Goal: Task Accomplishment & Management: Manage account settings

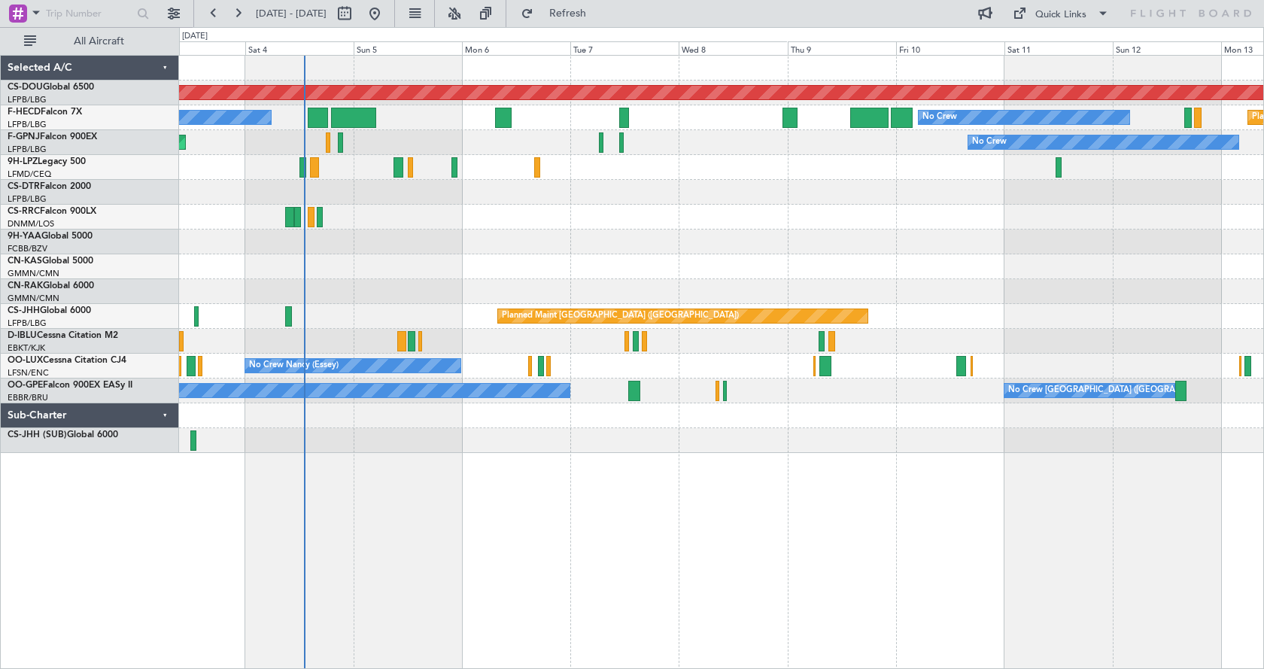
click at [555, 485] on div "Planned Maint London ([GEOGRAPHIC_DATA]) No Crew AOG Maint [GEOGRAPHIC_DATA] ([…" at bounding box center [721, 362] width 1085 height 614
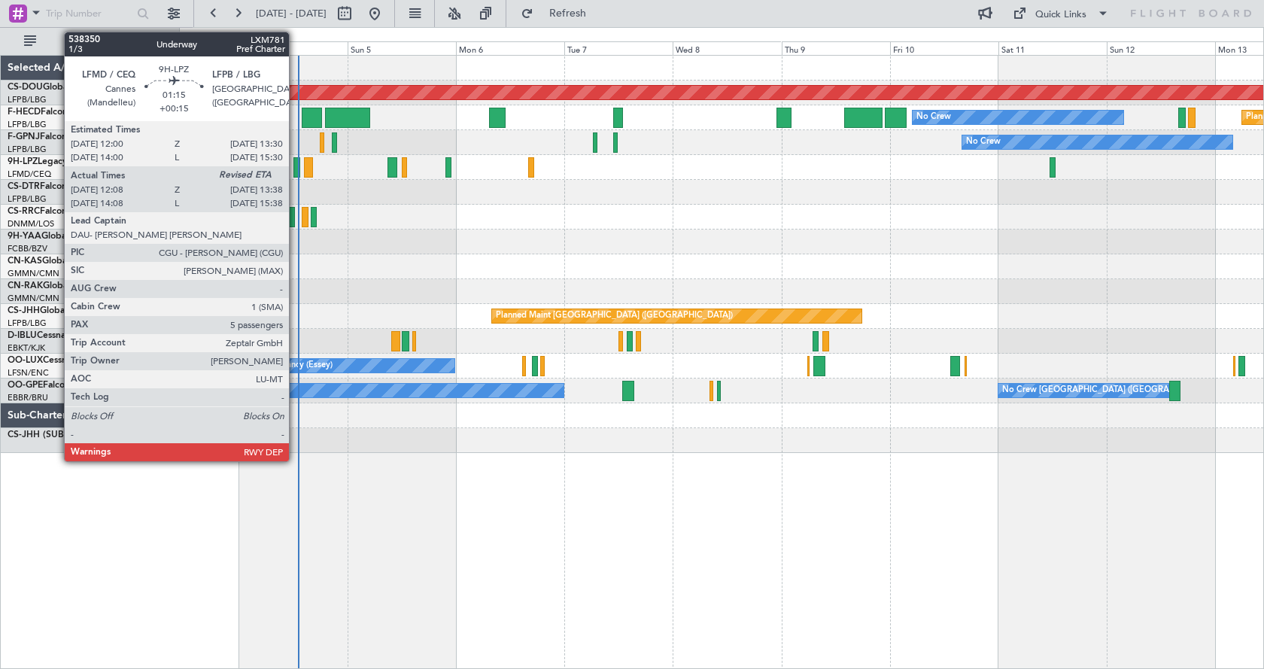
click at [296, 167] on div at bounding box center [297, 167] width 8 height 20
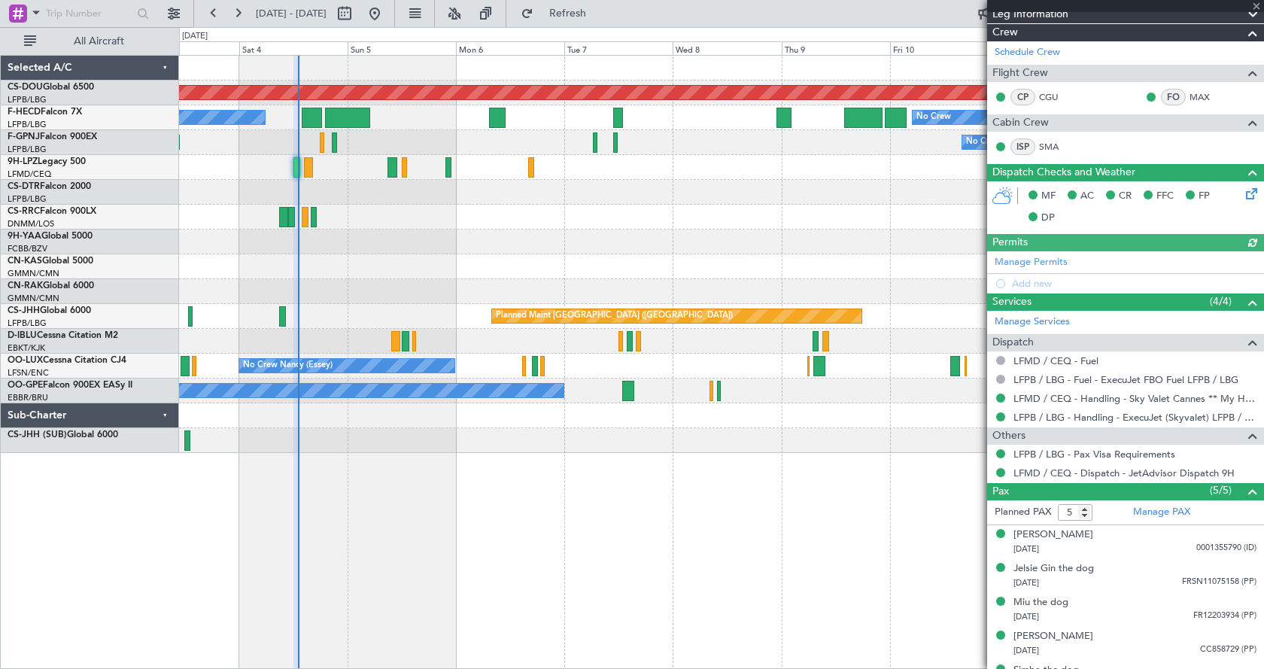
scroll to position [278, 0]
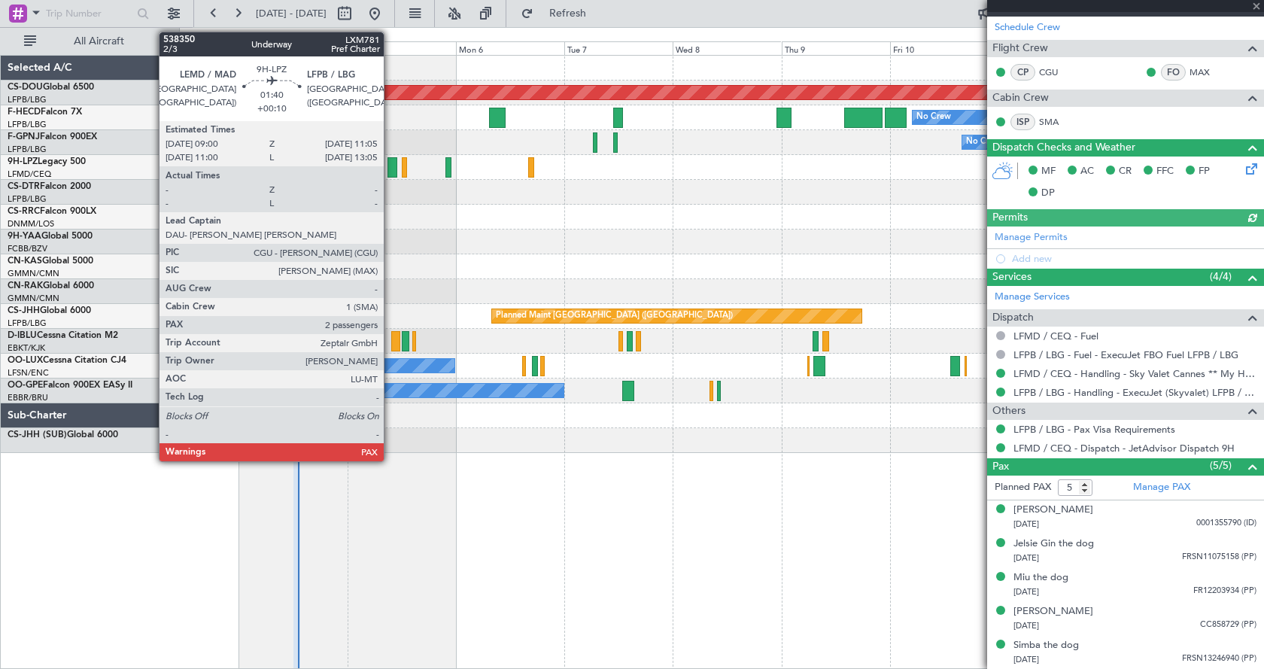
click at [390, 168] on div at bounding box center [392, 167] width 10 height 20
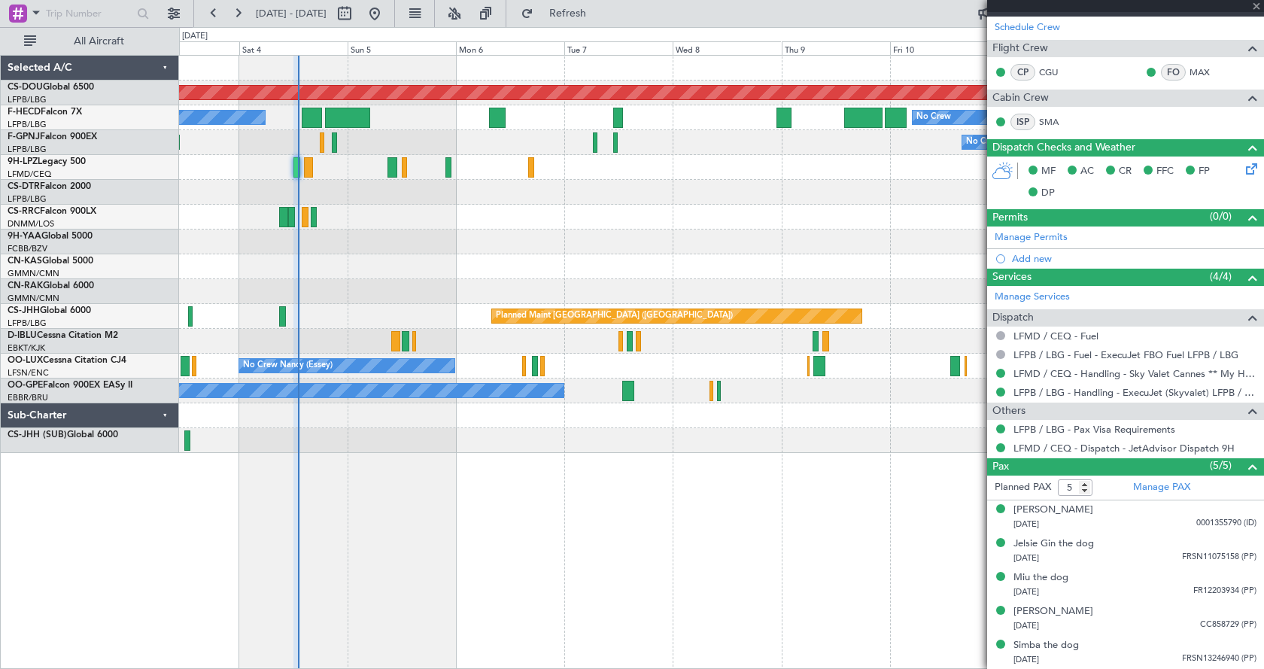
type input "+00:10"
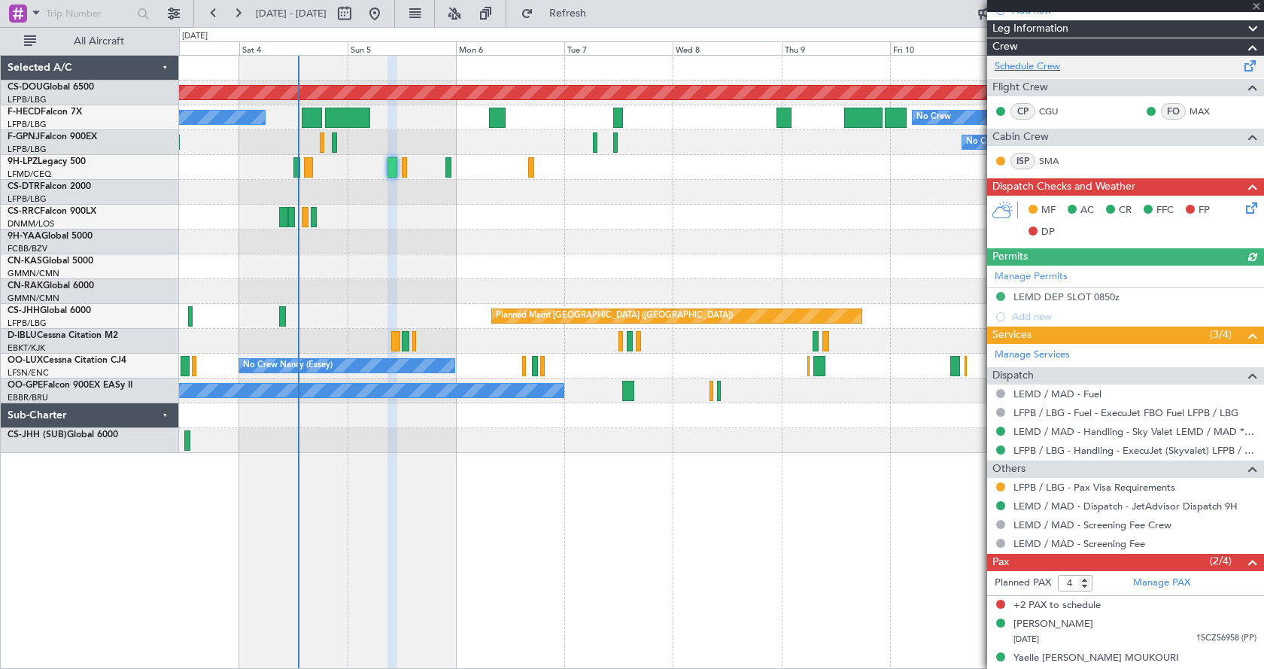
scroll to position [252, 0]
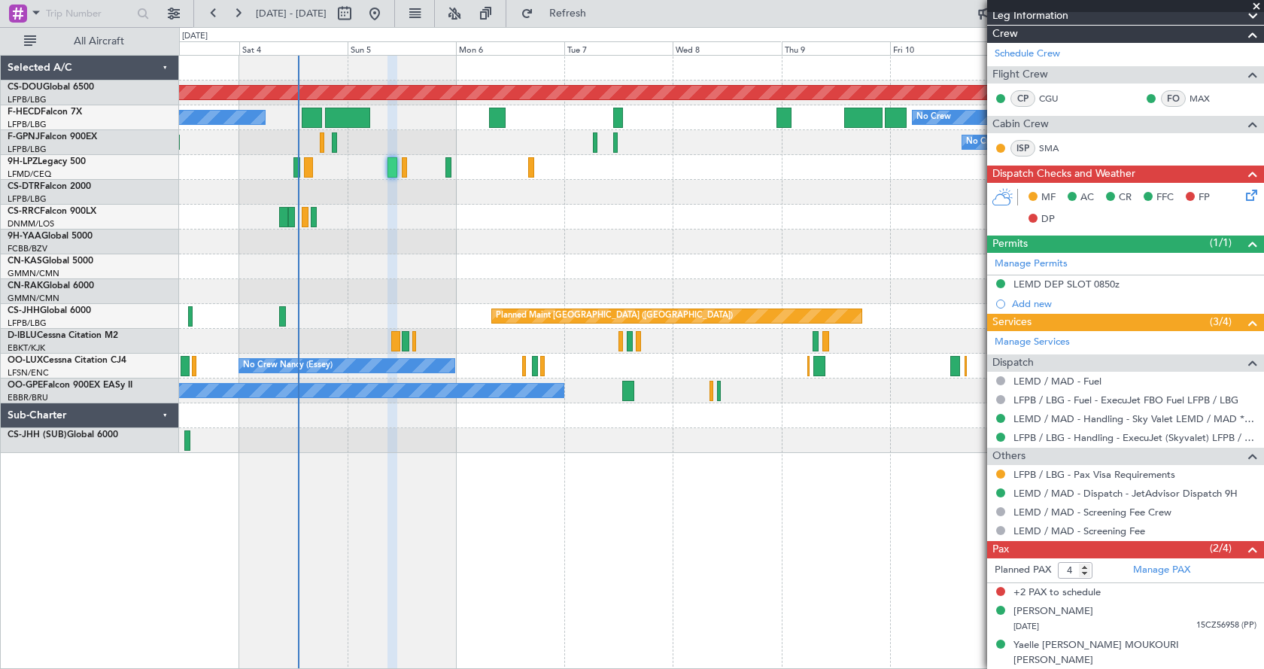
click at [1255, 5] on span at bounding box center [1256, 7] width 15 height 14
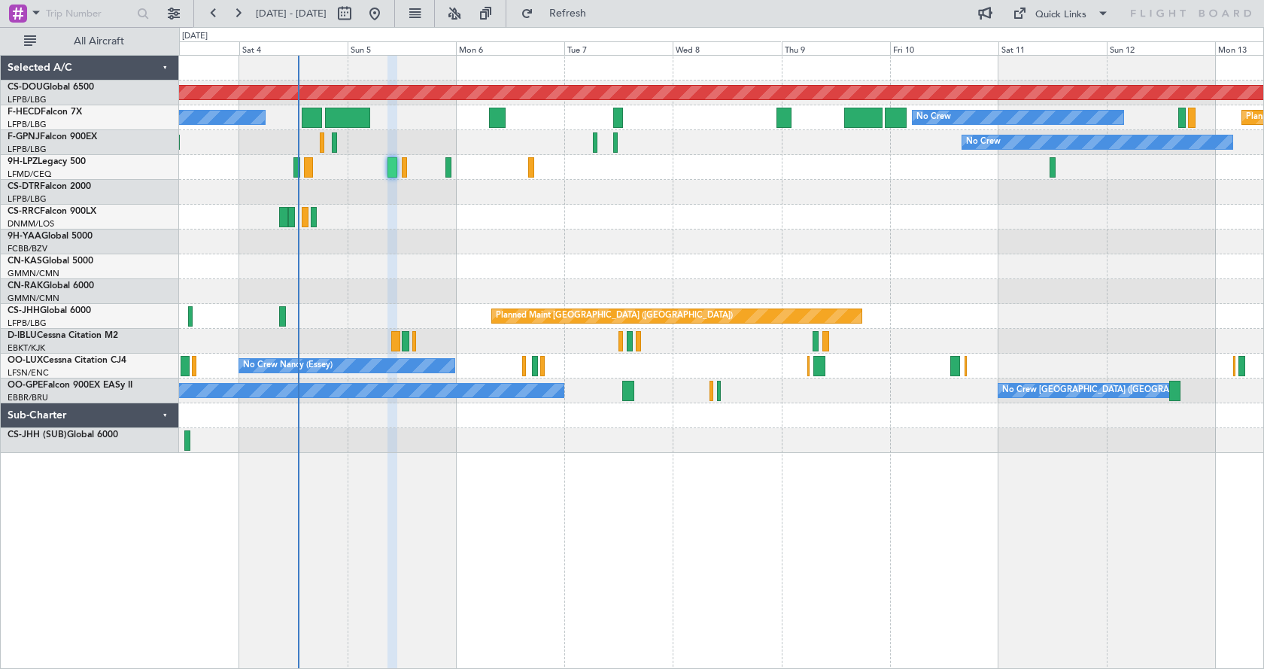
type input "0"
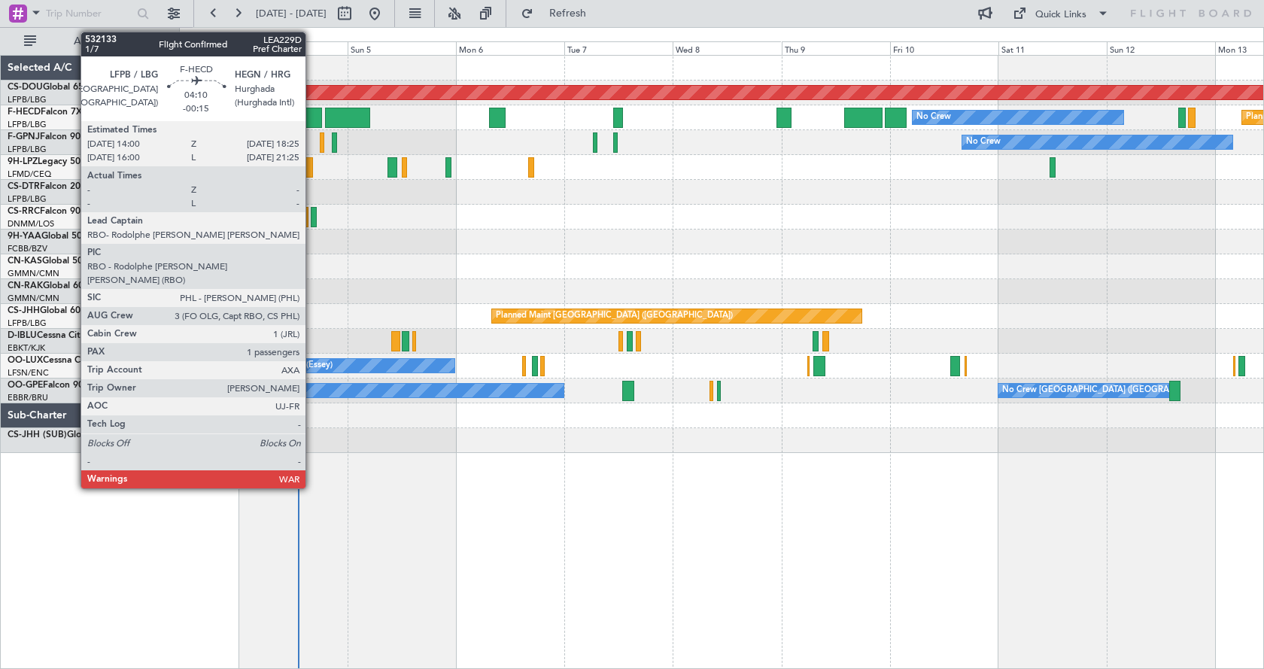
click at [312, 117] on div at bounding box center [312, 118] width 20 height 20
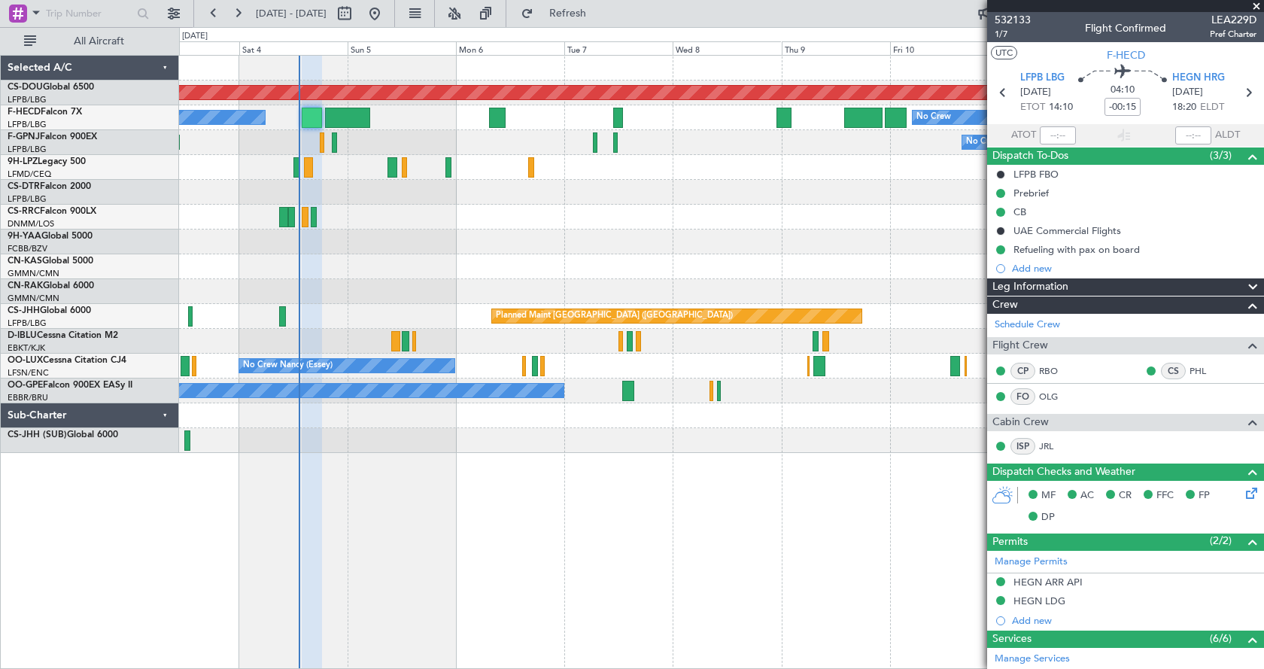
click at [390, 281] on div "Planned Maint London ([GEOGRAPHIC_DATA]) No Crew Planned Maint [GEOGRAPHIC_DATA…" at bounding box center [721, 254] width 1084 height 397
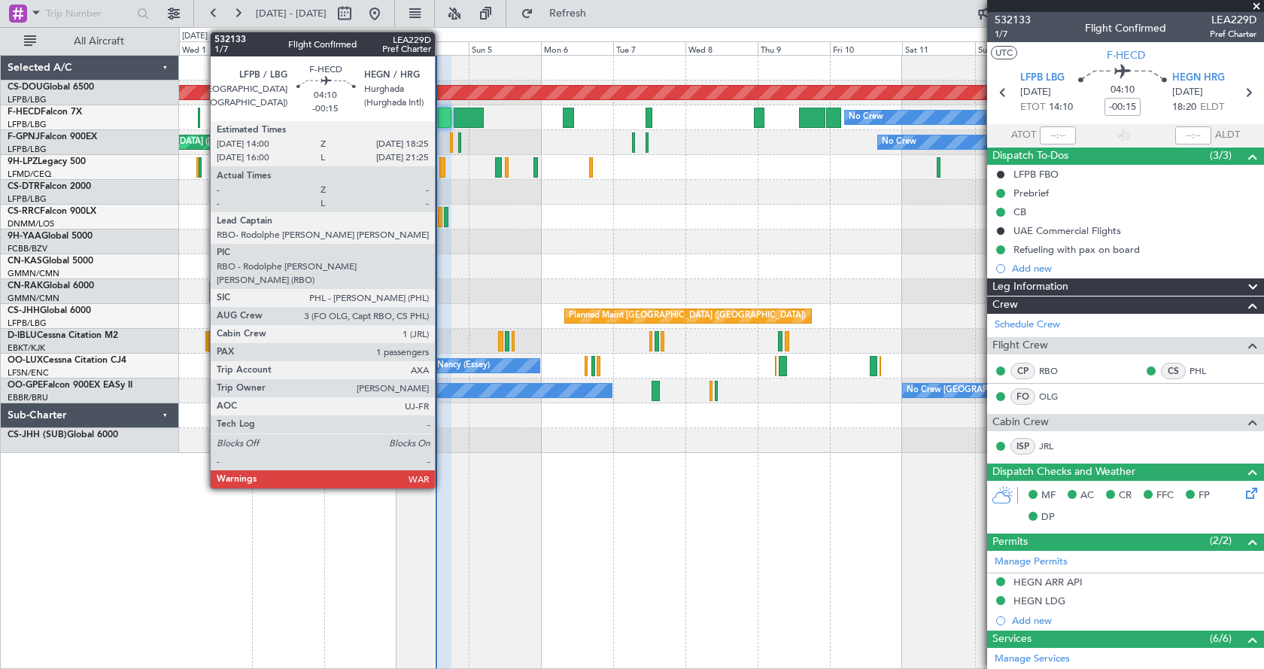
click at [442, 117] on div at bounding box center [445, 118] width 14 height 20
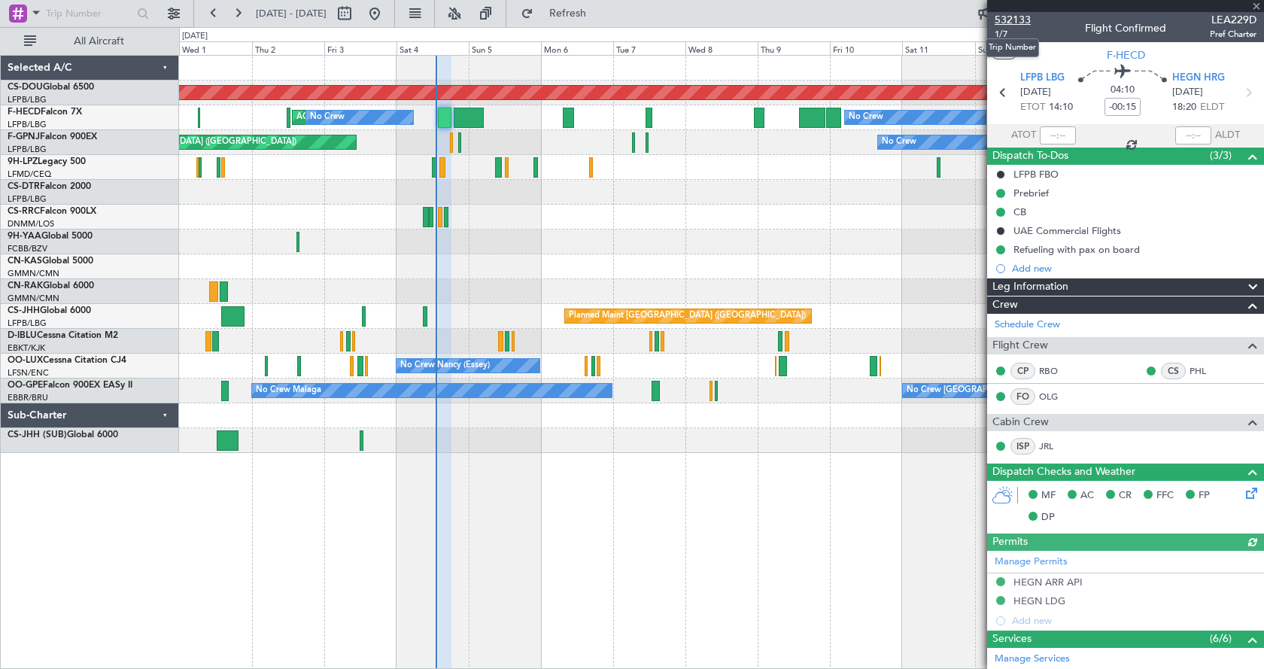
click at [1010, 21] on span "532133" at bounding box center [1013, 20] width 36 height 16
click at [466, 14] on button at bounding box center [454, 14] width 24 height 24
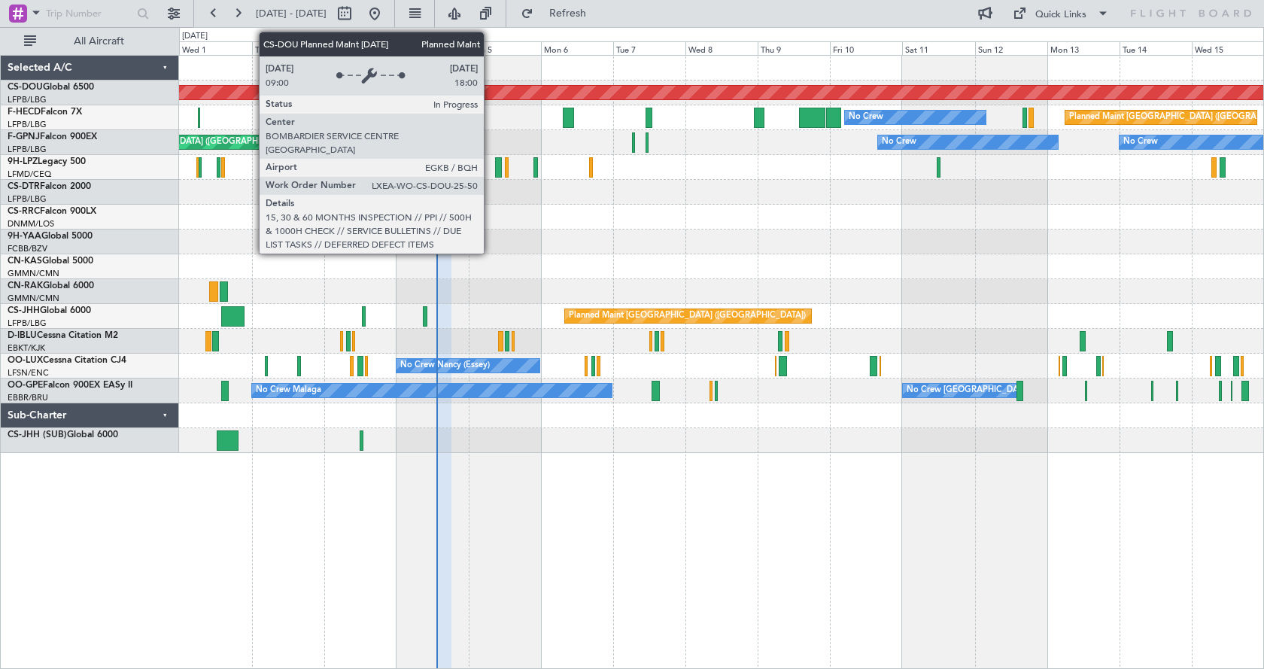
type input "0"
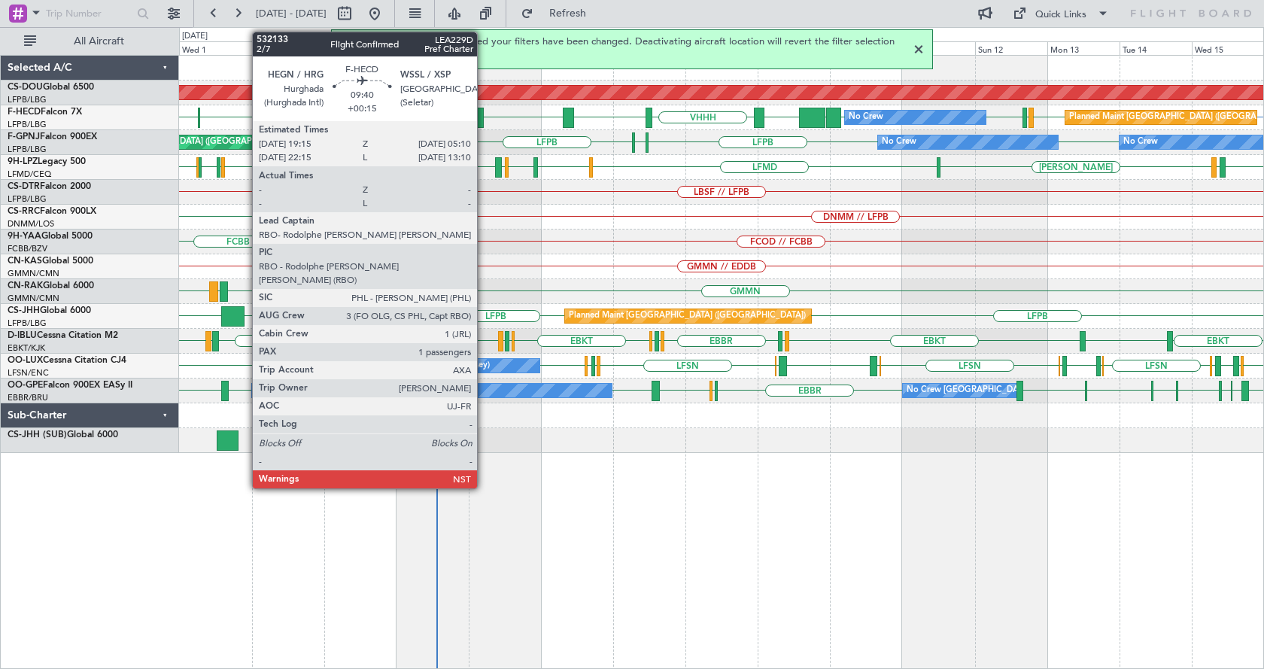
click at [928, 585] on div "Planned Maint London ([GEOGRAPHIC_DATA]) LFPB LFPB UGTB ZBAA VHHH RPLL LFPB LFM…" at bounding box center [721, 362] width 1085 height 614
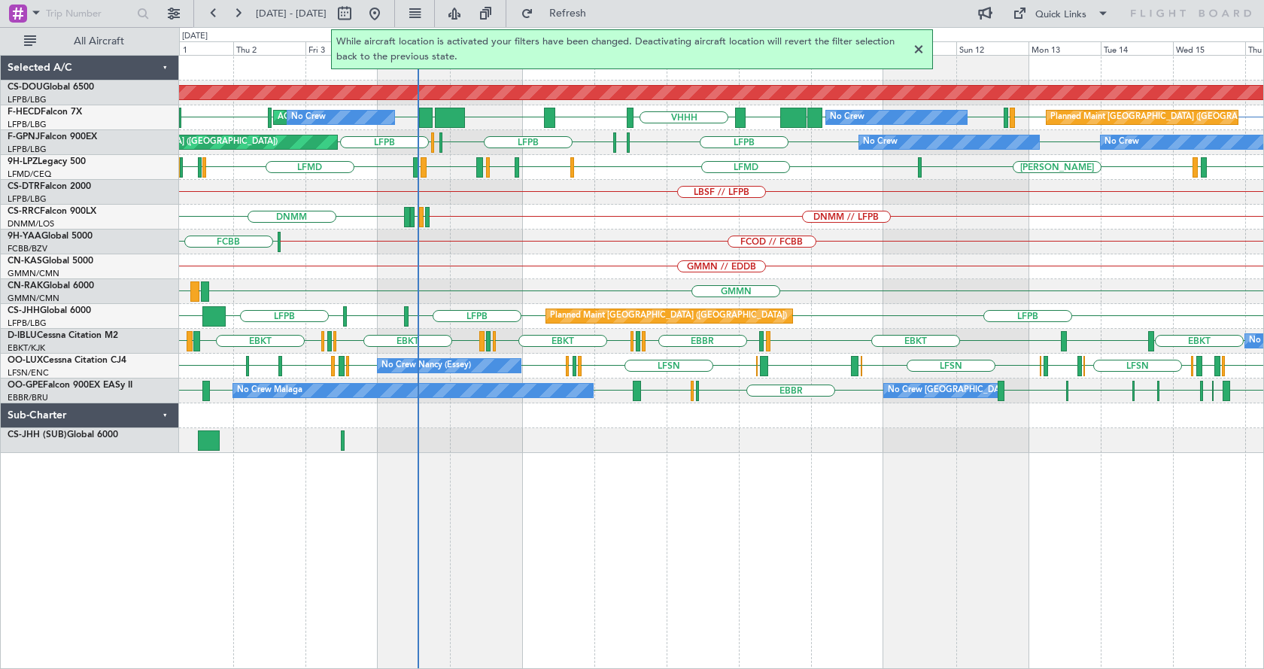
drag, startPoint x: 919, startPoint y: 47, endPoint x: 920, endPoint y: 65, distance: 17.3
click at [920, 47] on div at bounding box center [919, 50] width 18 height 18
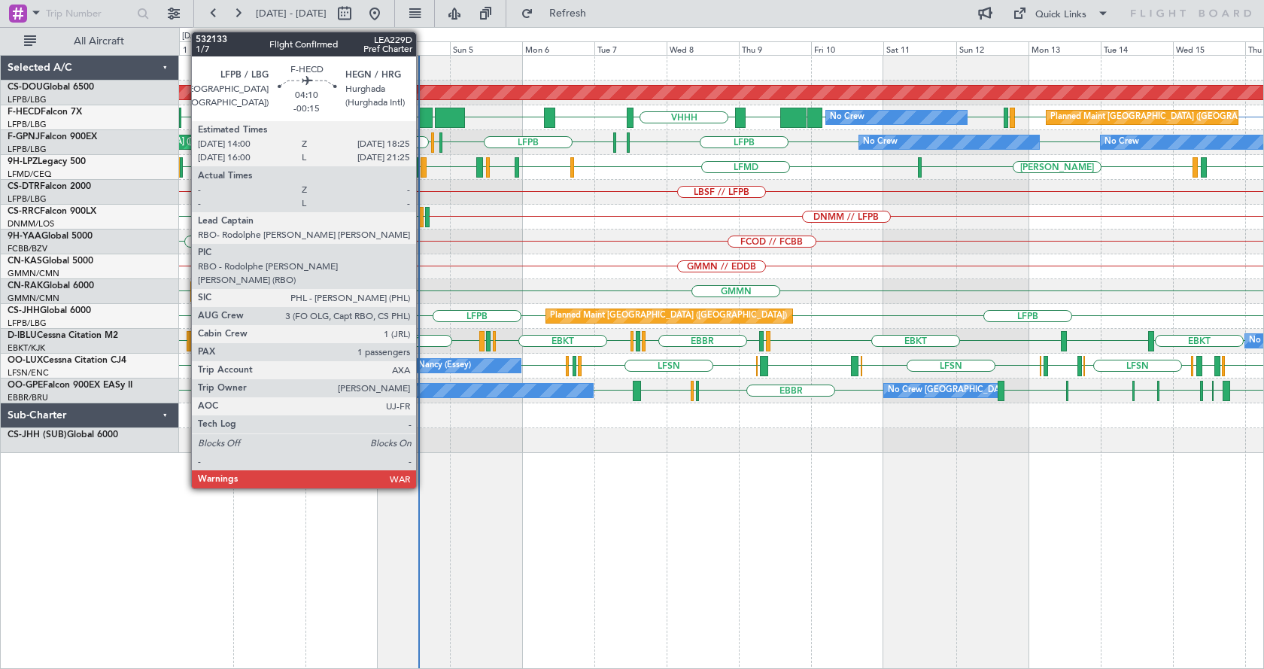
click at [423, 112] on div at bounding box center [426, 118] width 14 height 20
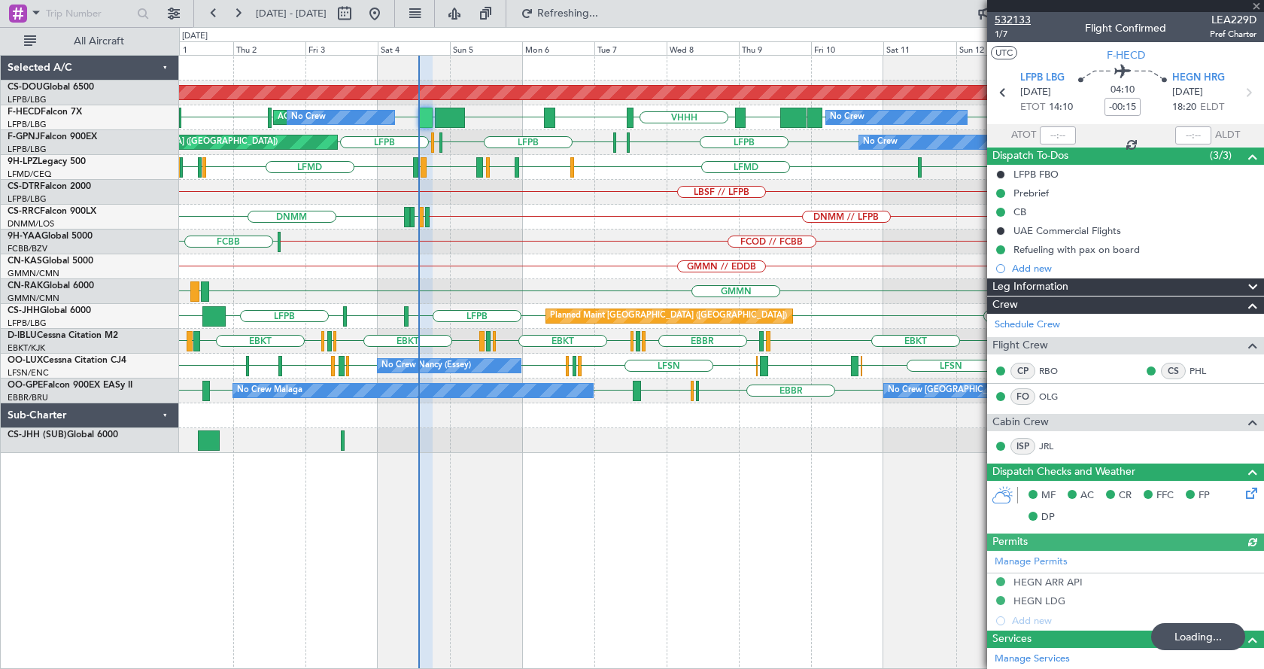
click at [1003, 22] on span "532133" at bounding box center [1013, 20] width 36 height 16
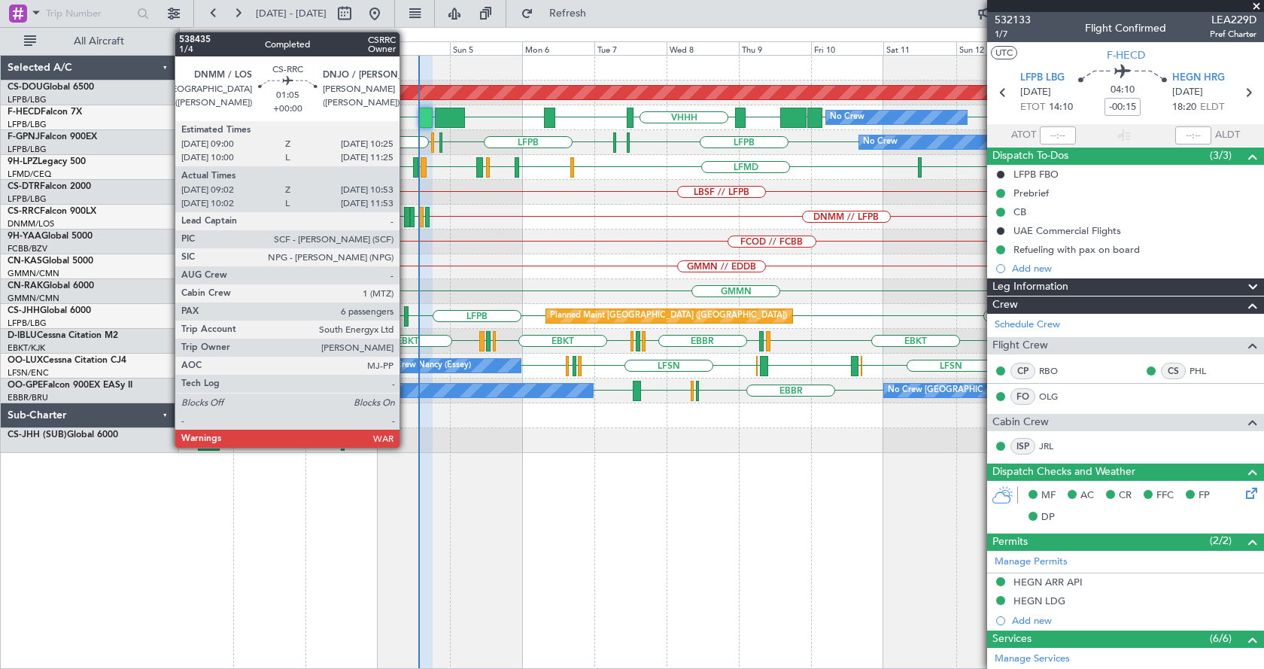
click at [406, 209] on div at bounding box center [407, 217] width 6 height 20
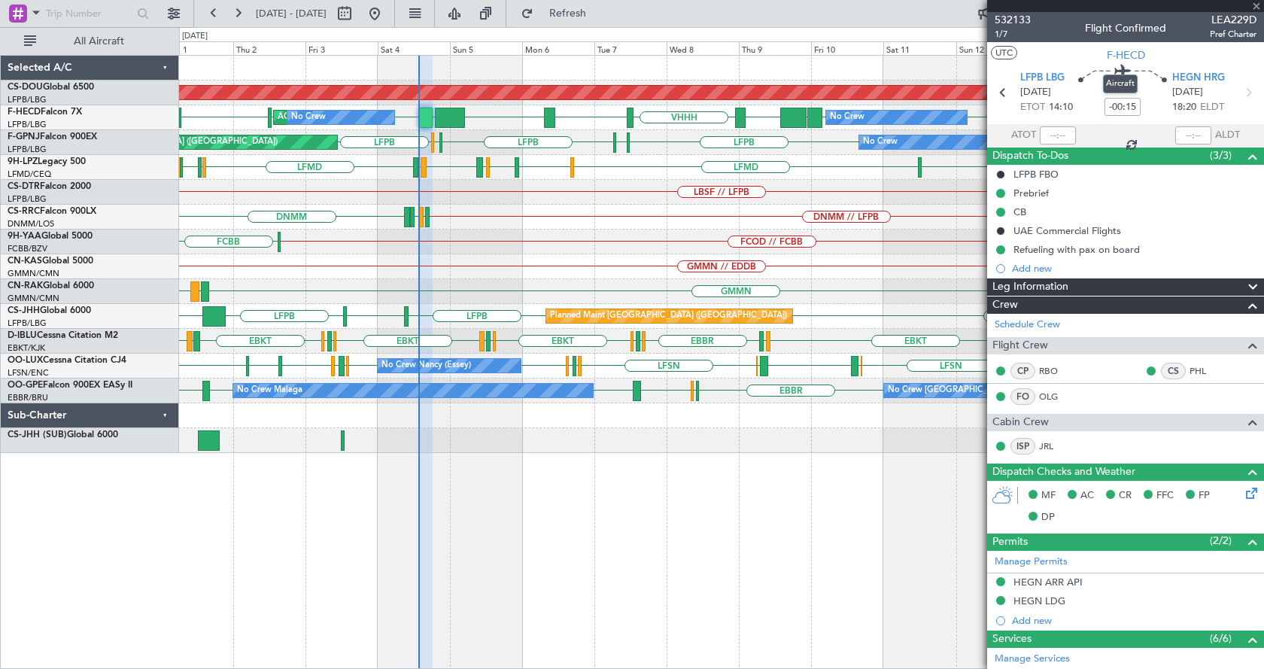
type input "09:17"
type input "10:48"
type input "6"
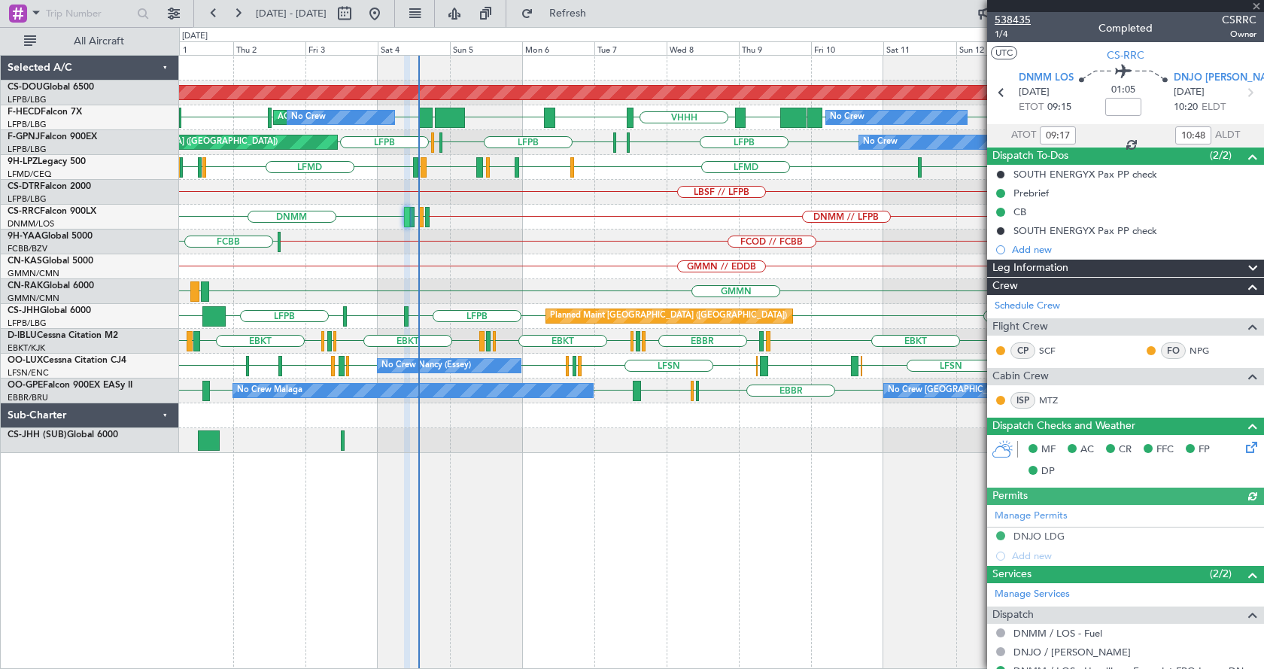
click at [1019, 19] on span "538435" at bounding box center [1013, 20] width 36 height 16
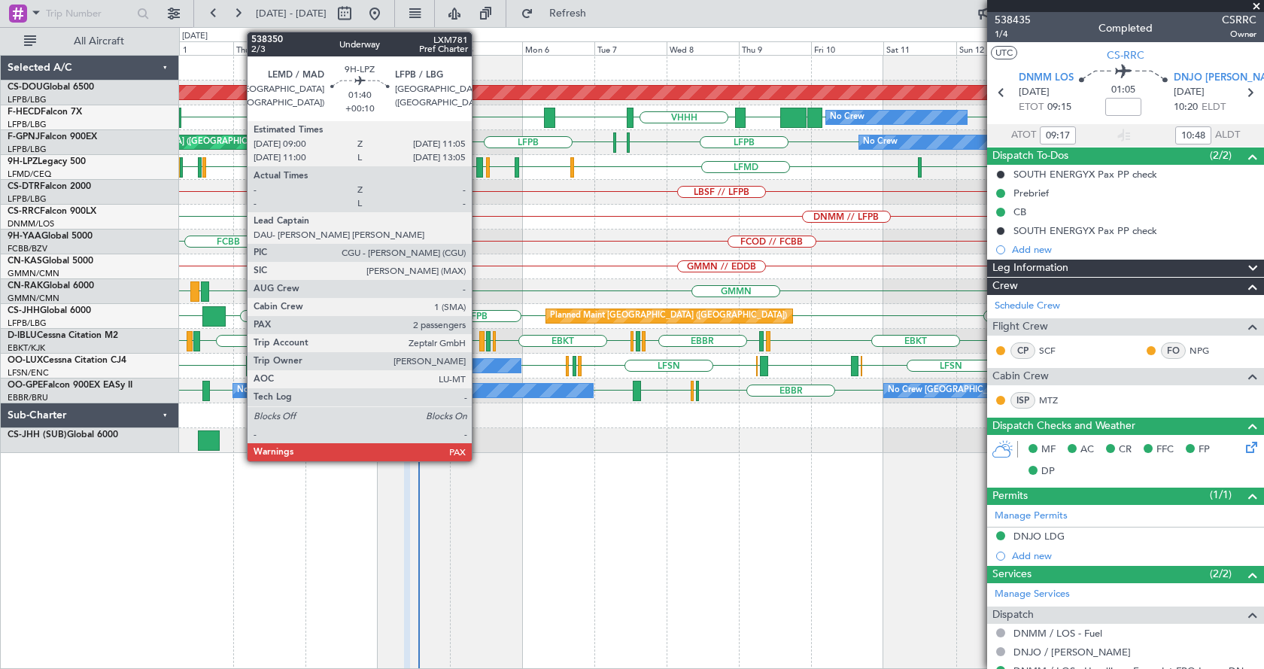
click at [479, 166] on div at bounding box center [479, 167] width 7 height 20
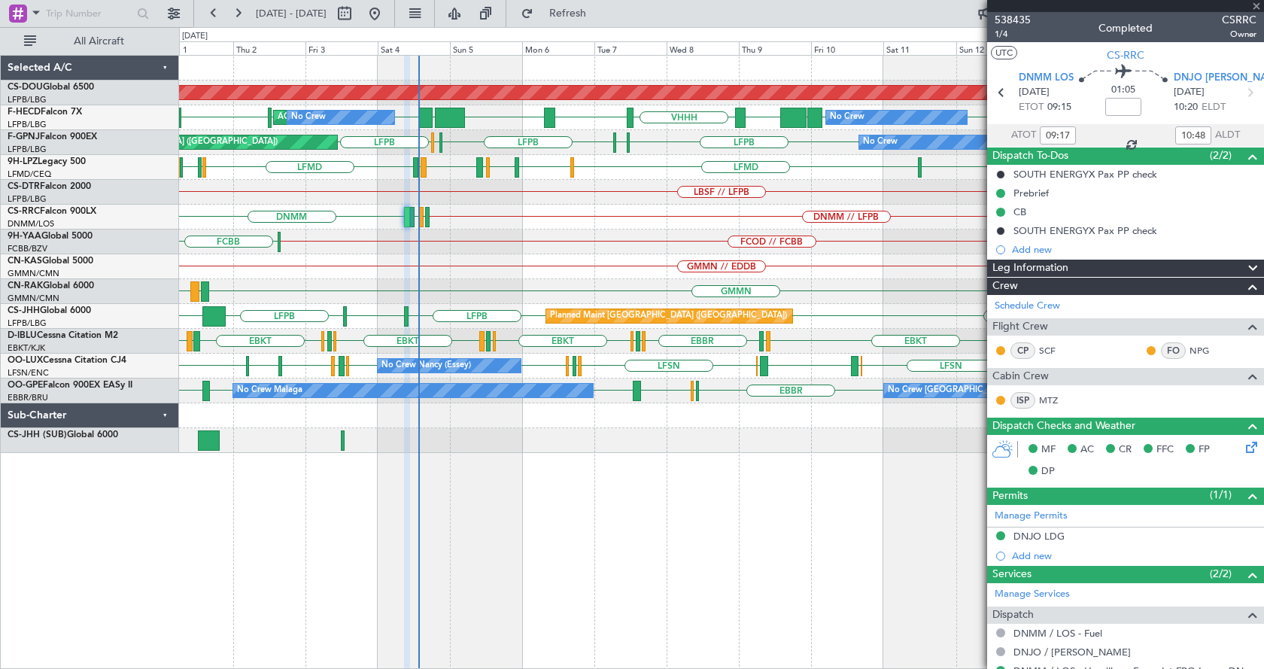
type input "+00:10"
type input "4"
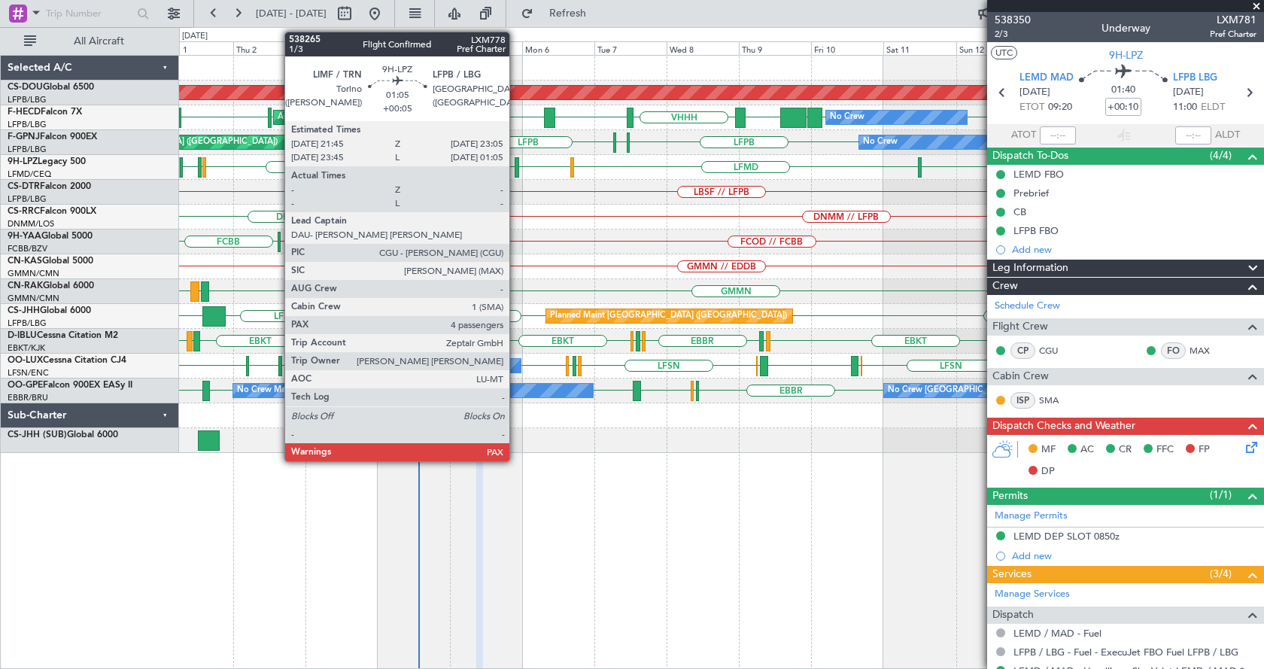
click at [516, 166] on div at bounding box center [517, 167] width 5 height 20
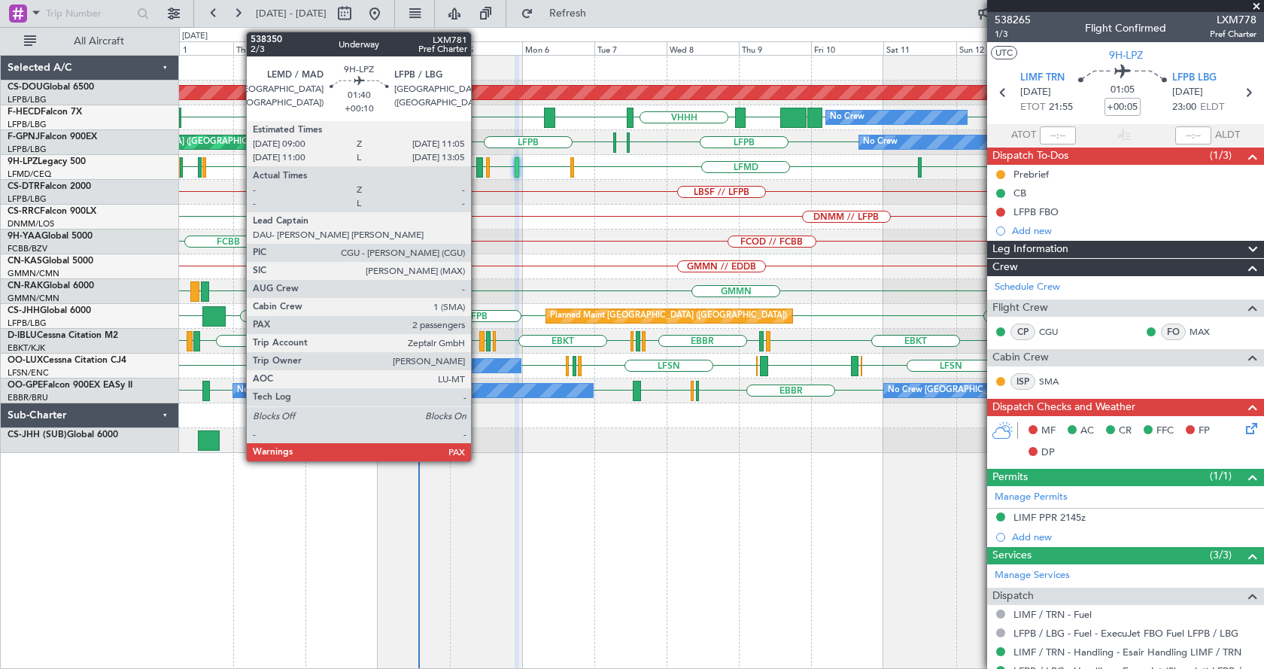
click at [478, 166] on div at bounding box center [479, 167] width 7 height 20
type input "+00:10"
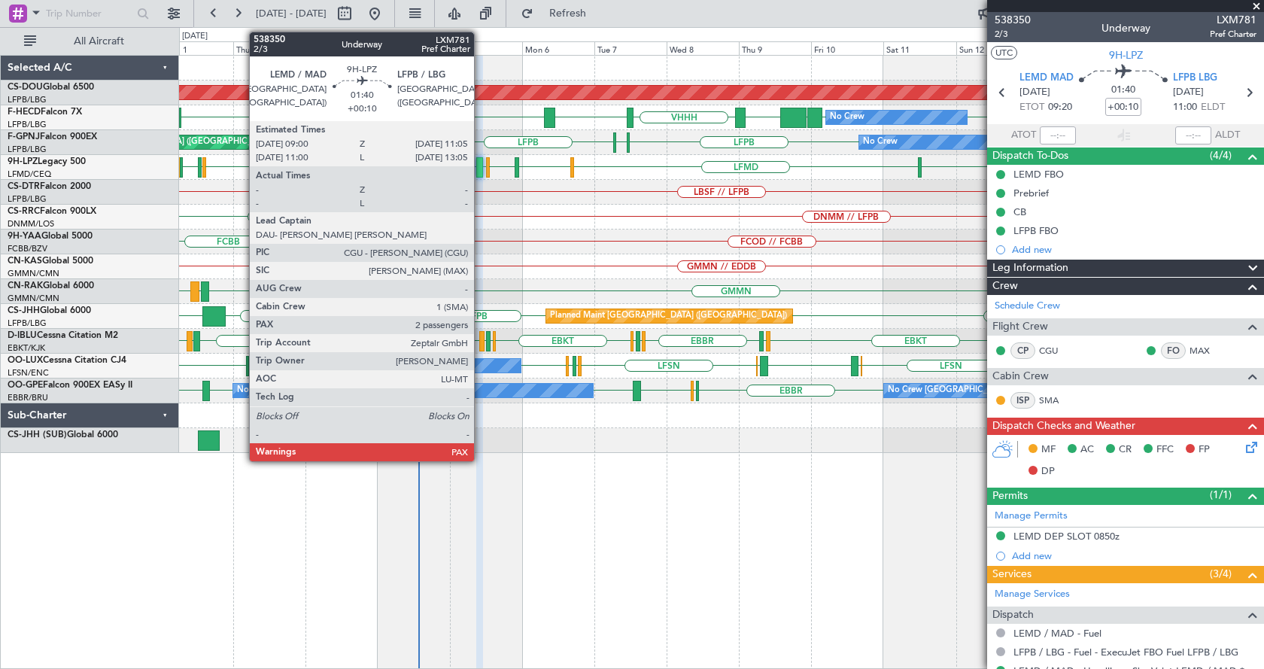
click at [481, 164] on div at bounding box center [479, 167] width 7 height 20
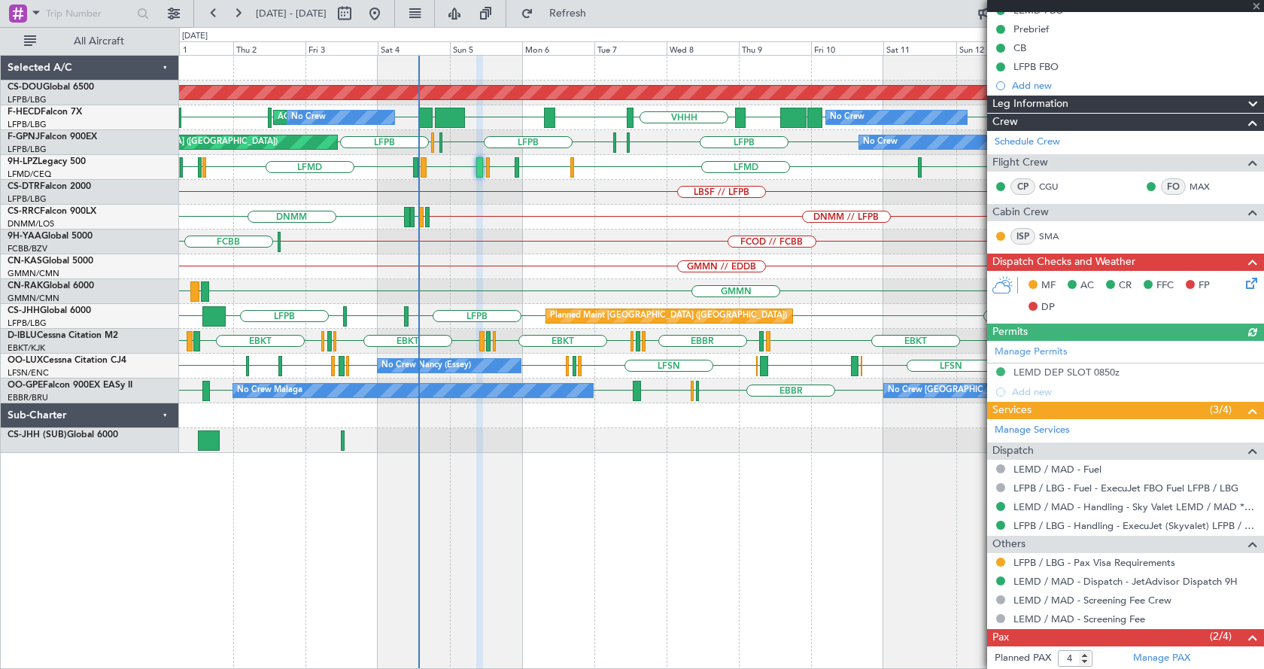
scroll to position [252, 0]
